Goal: Task Accomplishment & Management: Manage account settings

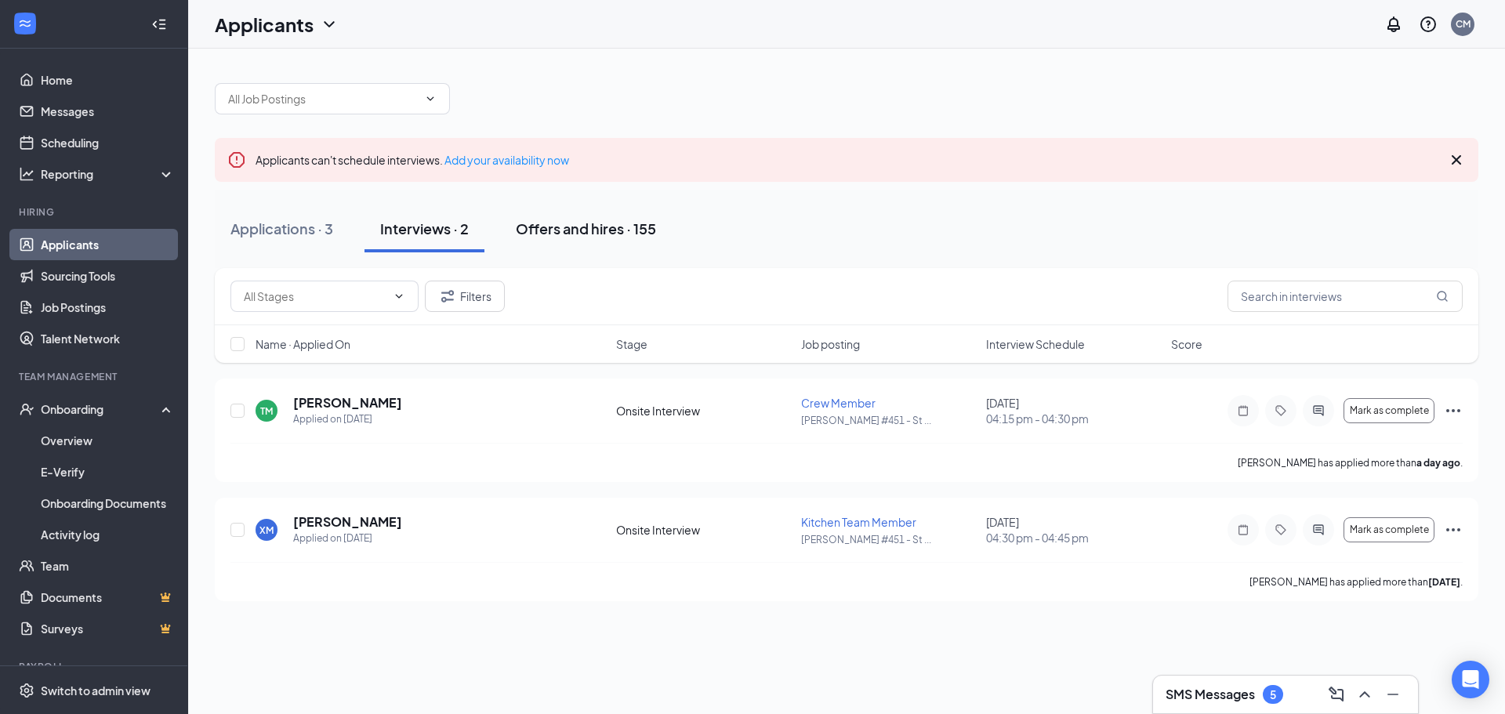
click at [568, 208] on button "Offers and hires · 155" at bounding box center [586, 228] width 172 height 47
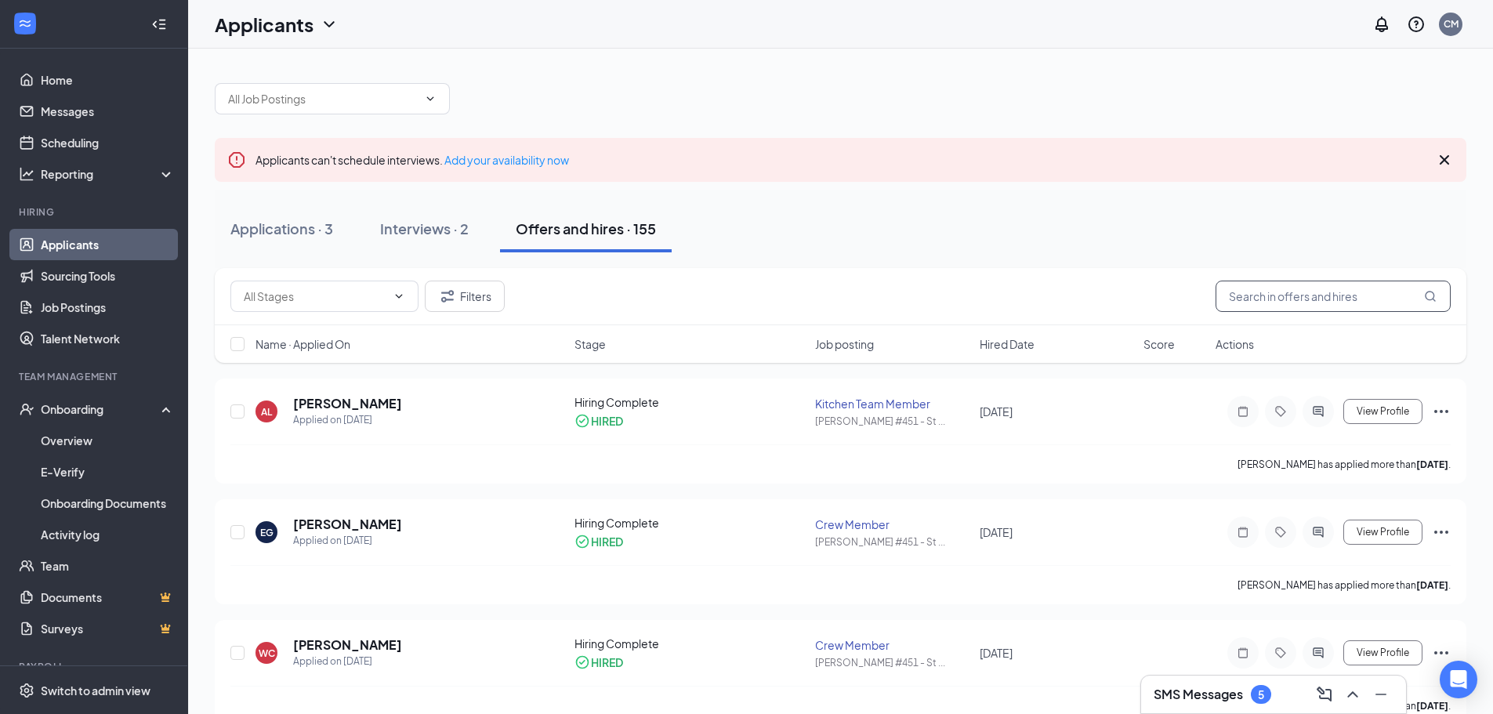
click at [1375, 303] on input "text" at bounding box center [1333, 296] width 235 height 31
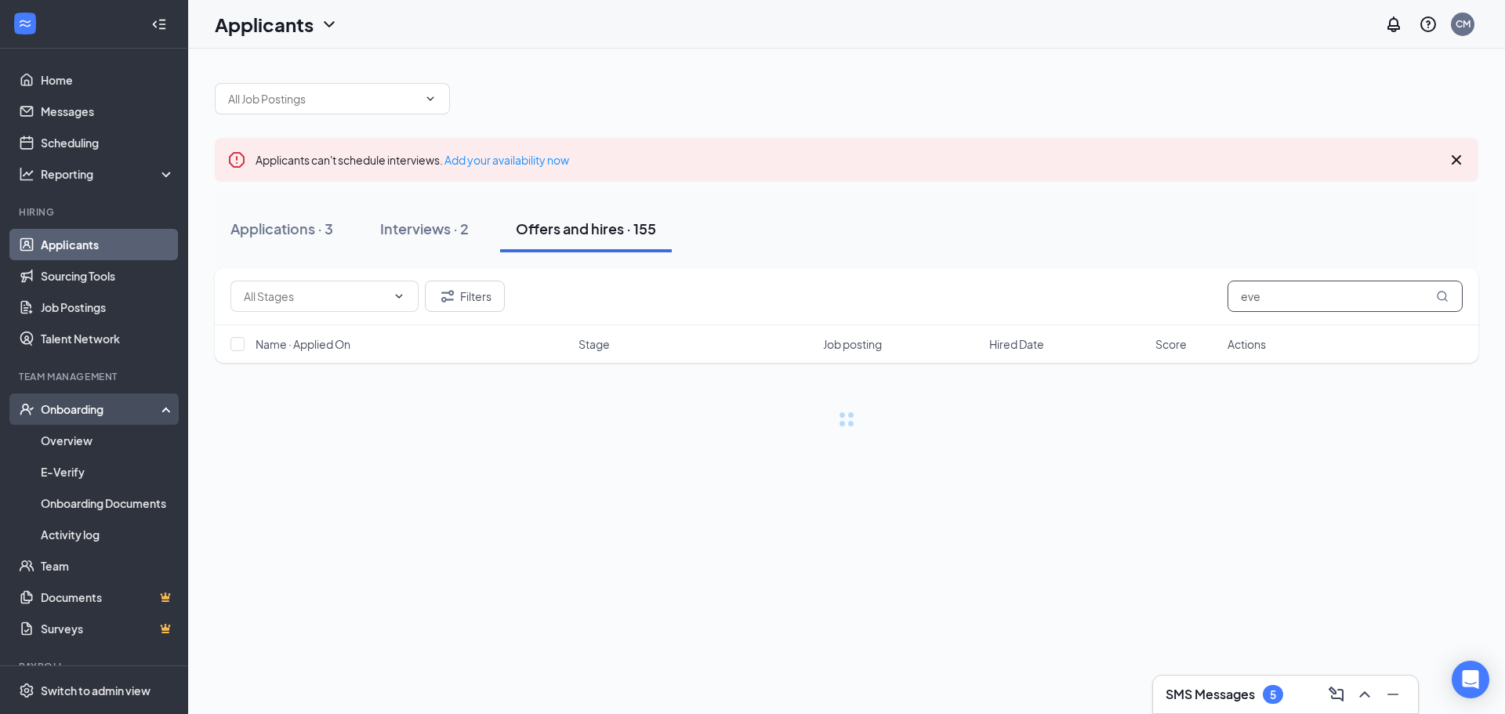
type input "eve"
click at [50, 413] on div "Onboarding" at bounding box center [101, 409] width 121 height 16
click at [56, 417] on div "Onboarding" at bounding box center [101, 409] width 121 height 16
click at [57, 441] on link "Overview" at bounding box center [108, 440] width 134 height 31
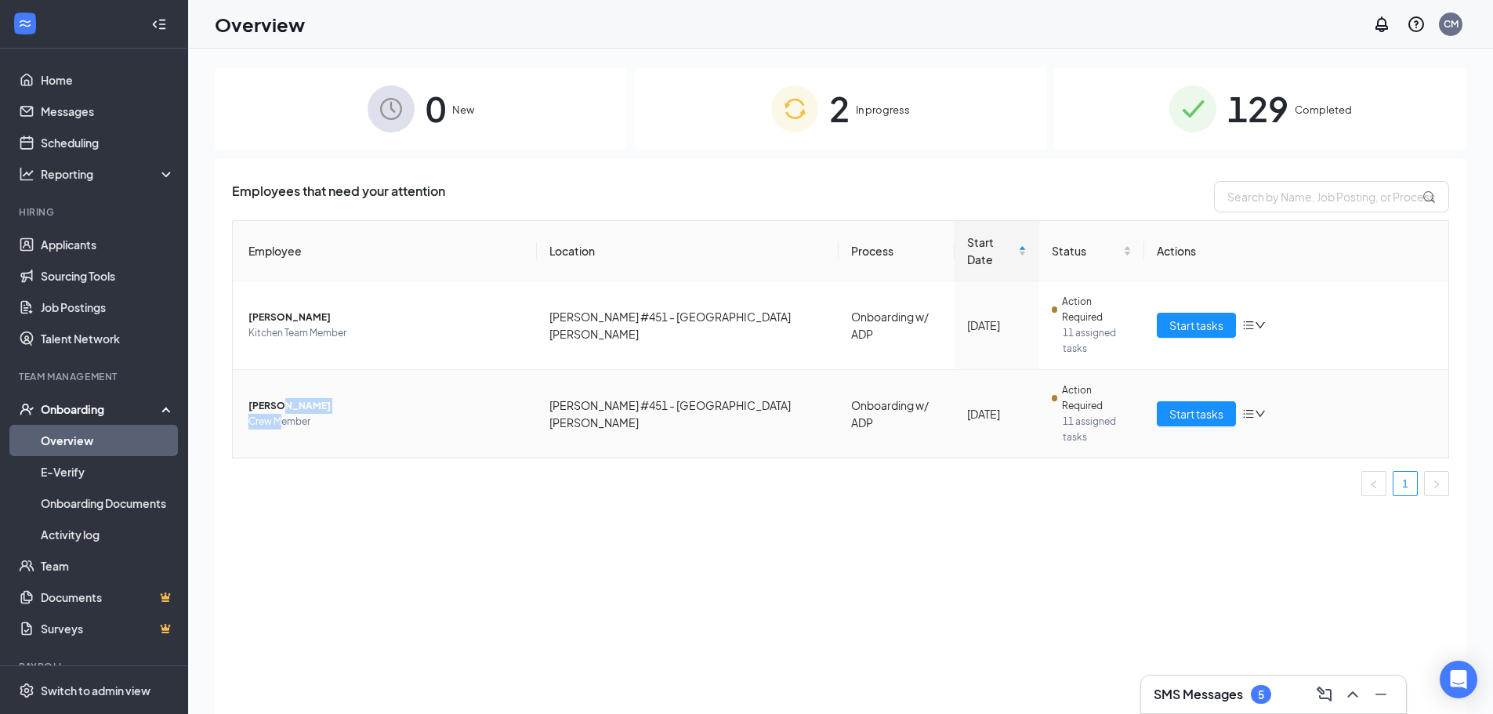
click at [279, 398] on div "[PERSON_NAME] Crew Member" at bounding box center [386, 413] width 276 height 31
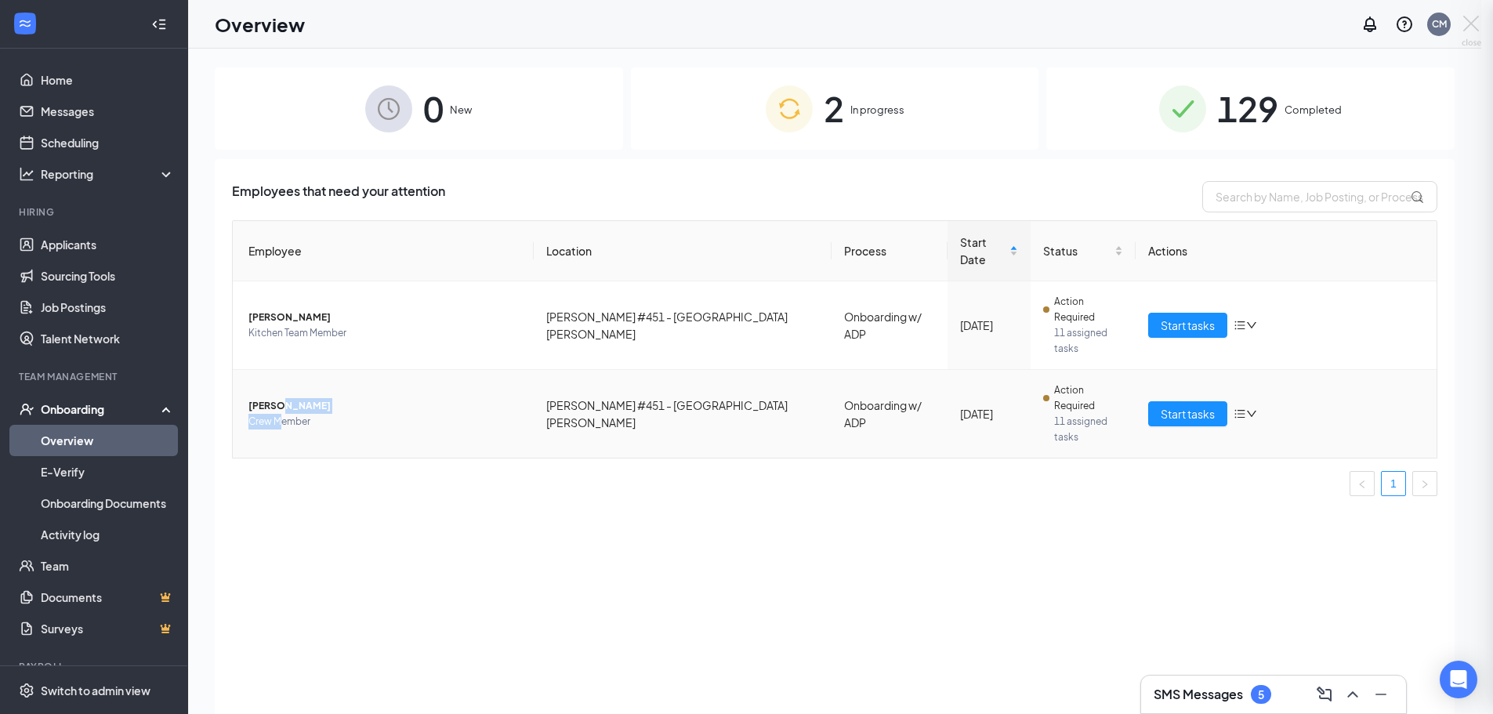
click at [279, 350] on div at bounding box center [746, 357] width 1493 height 714
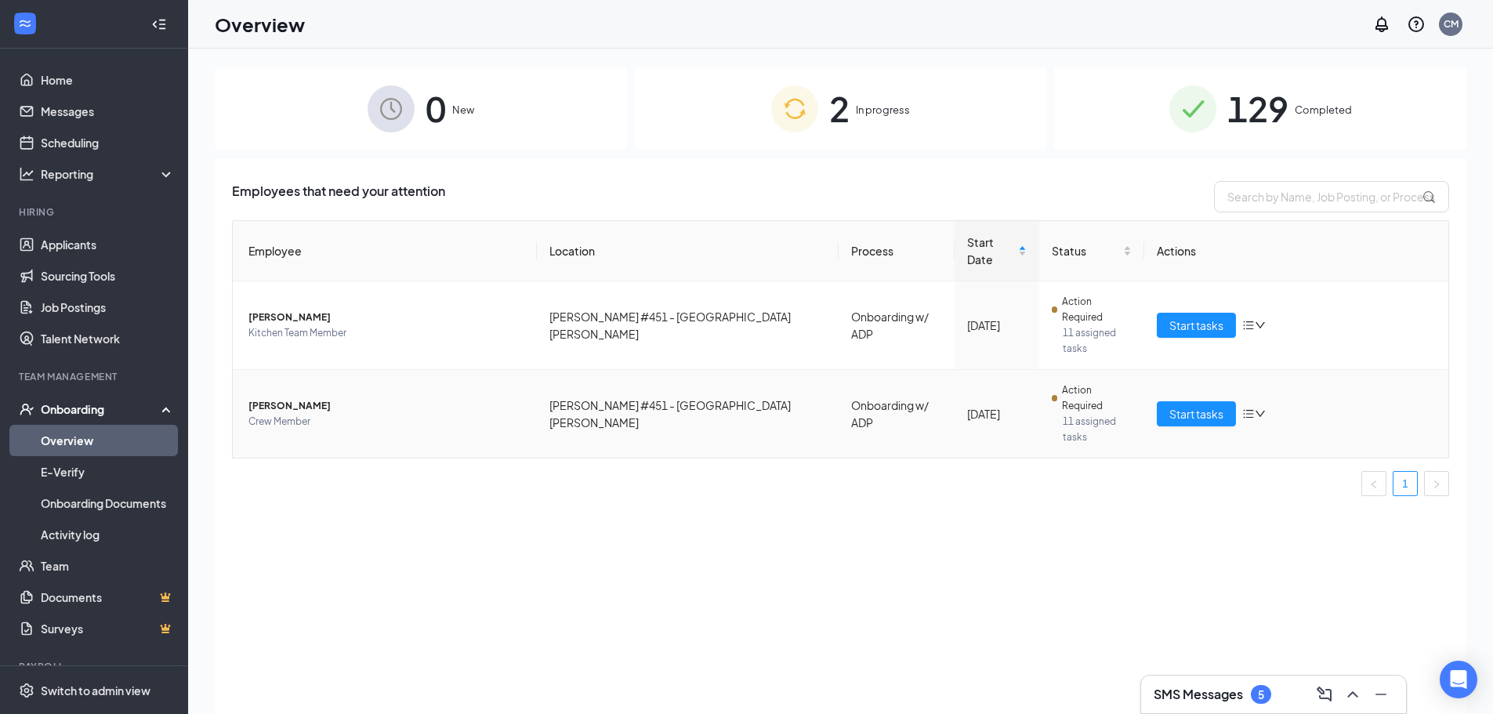
click at [288, 398] on span "[PERSON_NAME]" at bounding box center [386, 406] width 276 height 16
